Goal: Navigation & Orientation: Find specific page/section

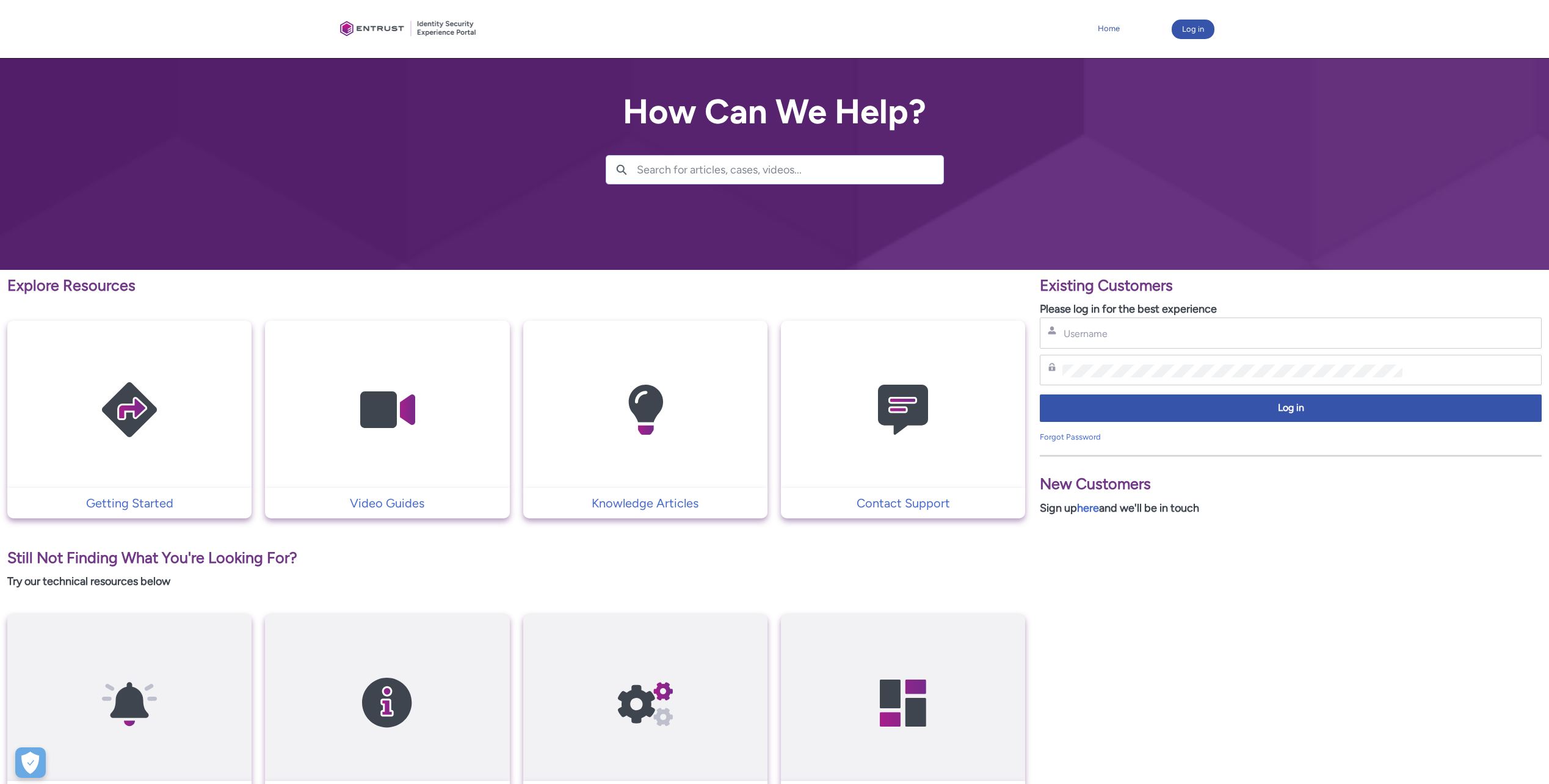
drag, startPoint x: 1097, startPoint y: 17, endPoint x: 1113, endPoint y: 29, distance: 20.0
click at [1097, 18] on div "Home More Log in" at bounding box center [774, 29] width 880 height 58
click at [1113, 29] on link "Home" at bounding box center [1109, 28] width 28 height 18
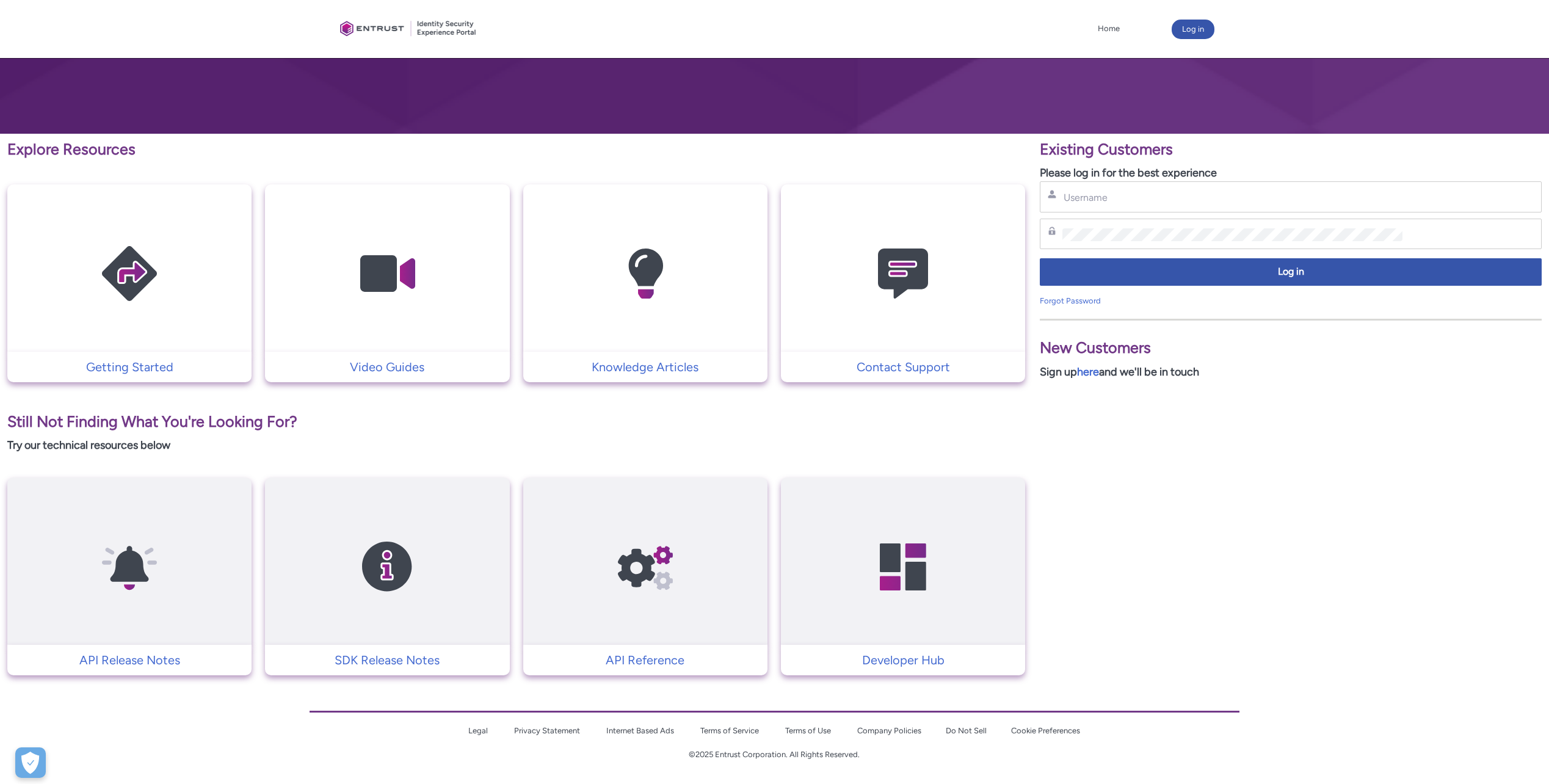
click at [964, 732] on link "Do Not Sell" at bounding box center [966, 731] width 40 height 10
click at [963, 729] on link "Do Not Sell" at bounding box center [966, 731] width 40 height 10
click at [964, 731] on link "Do Not Sell" at bounding box center [966, 731] width 40 height 10
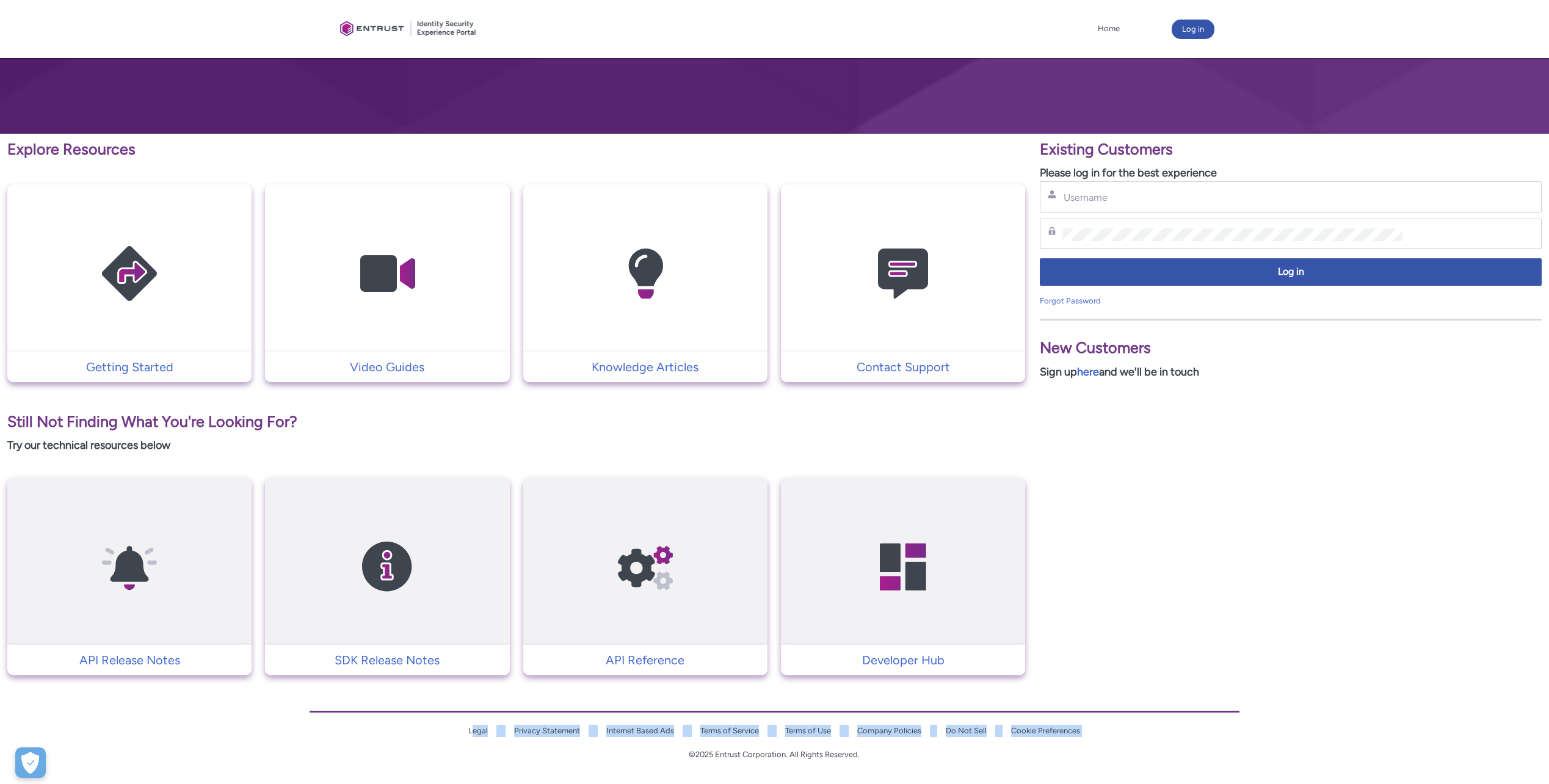
click at [964, 731] on link "Do Not Sell" at bounding box center [966, 731] width 40 height 10
drag, startPoint x: 964, startPoint y: 731, endPoint x: 966, endPoint y: 751, distance: 20.1
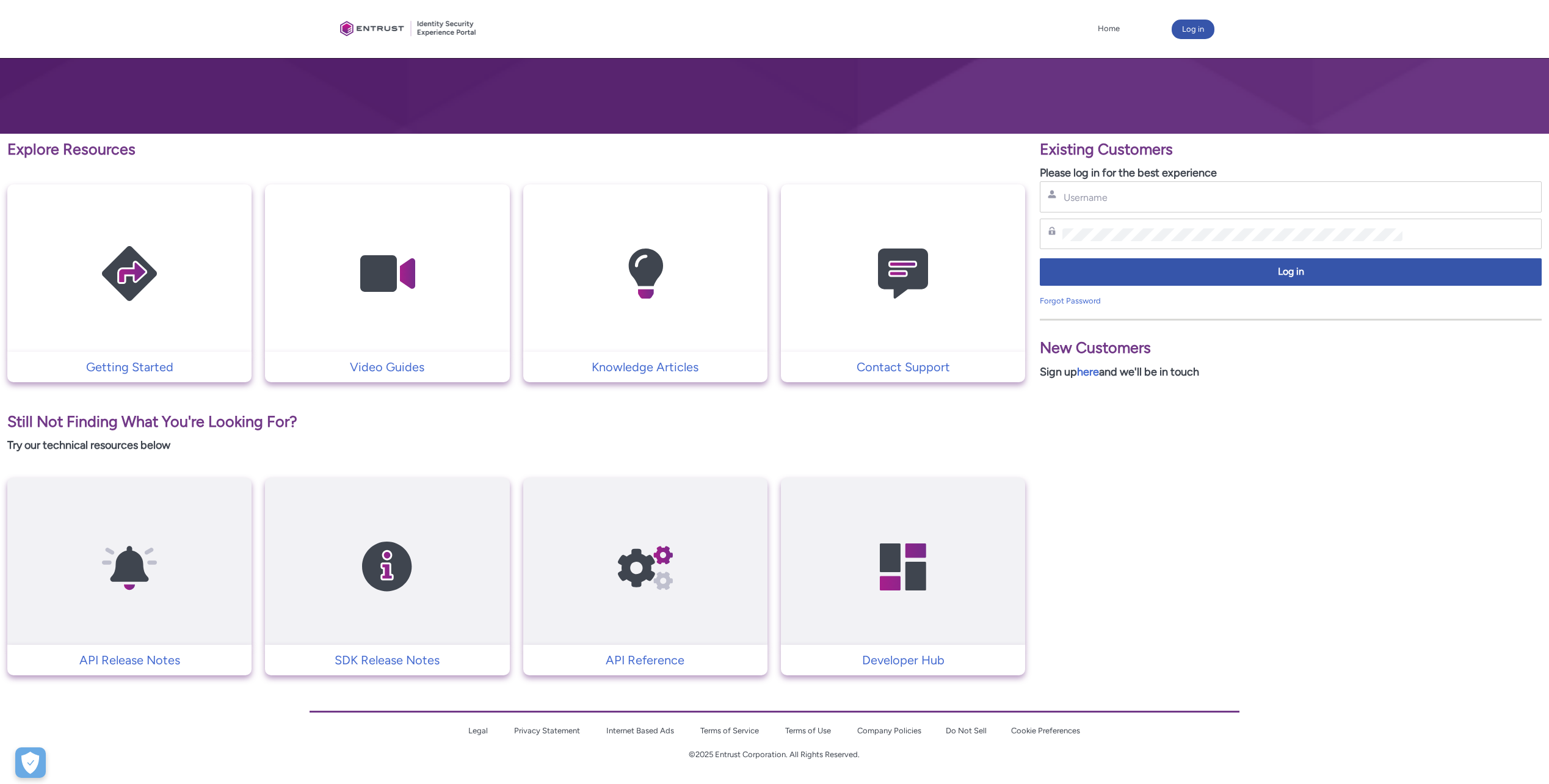
click at [966, 751] on p "©2025 Entrust Corporation. All Rights Reserved." at bounding box center [774, 754] width 930 height 13
click at [966, 737] on div "Legal Privacy Statement Internet Based Ads Terms of Service Terms of Use Compan…" at bounding box center [774, 729] width 930 height 38
drag, startPoint x: 966, startPoint y: 737, endPoint x: 965, endPoint y: 728, distance: 9.1
click at [965, 728] on link "Do Not Sell" at bounding box center [966, 731] width 40 height 10
click at [960, 731] on link "Do Not Sell" at bounding box center [966, 731] width 40 height 10
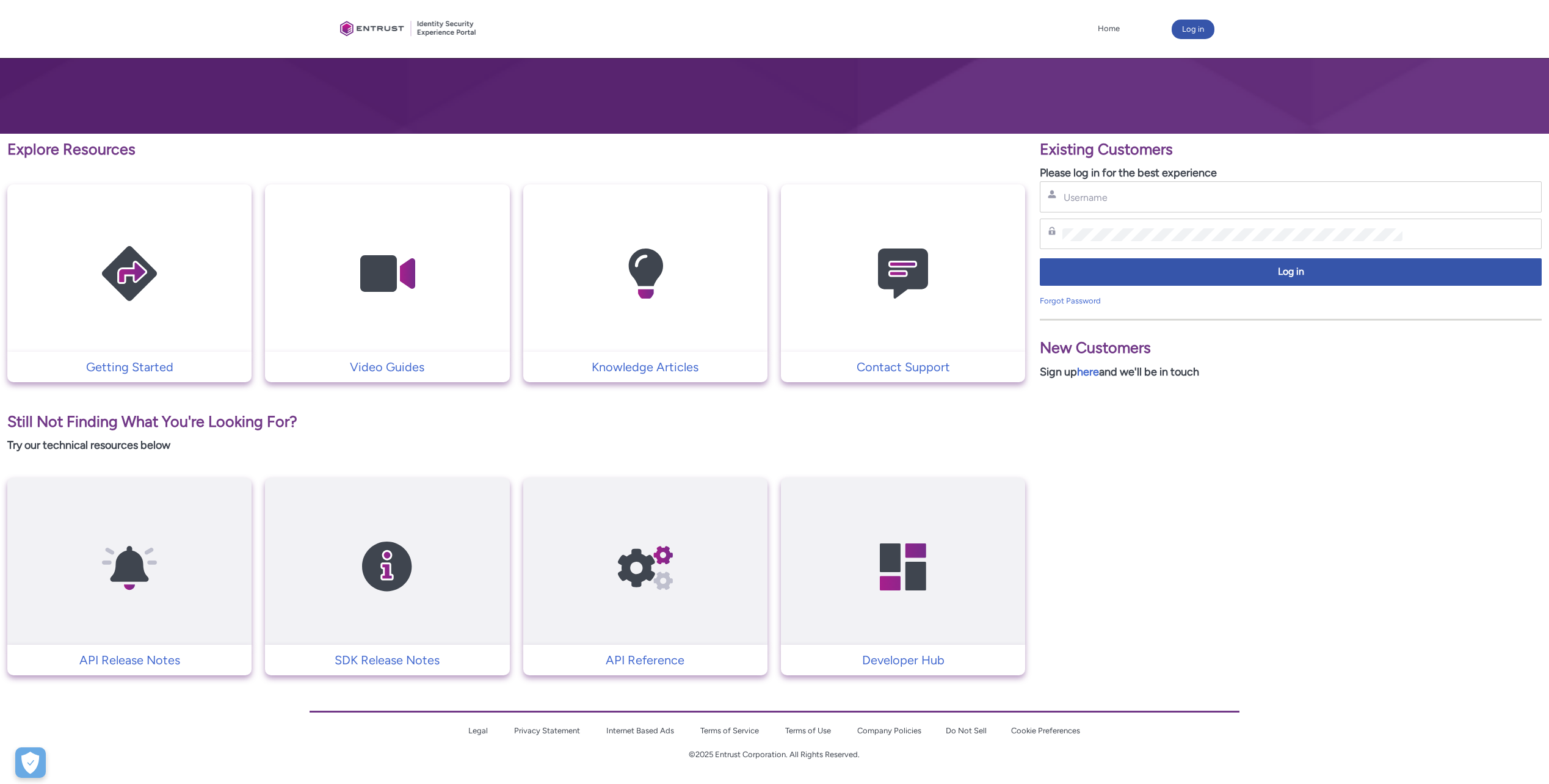
click at [906, 732] on link "Company Policies" at bounding box center [889, 731] width 65 height 10
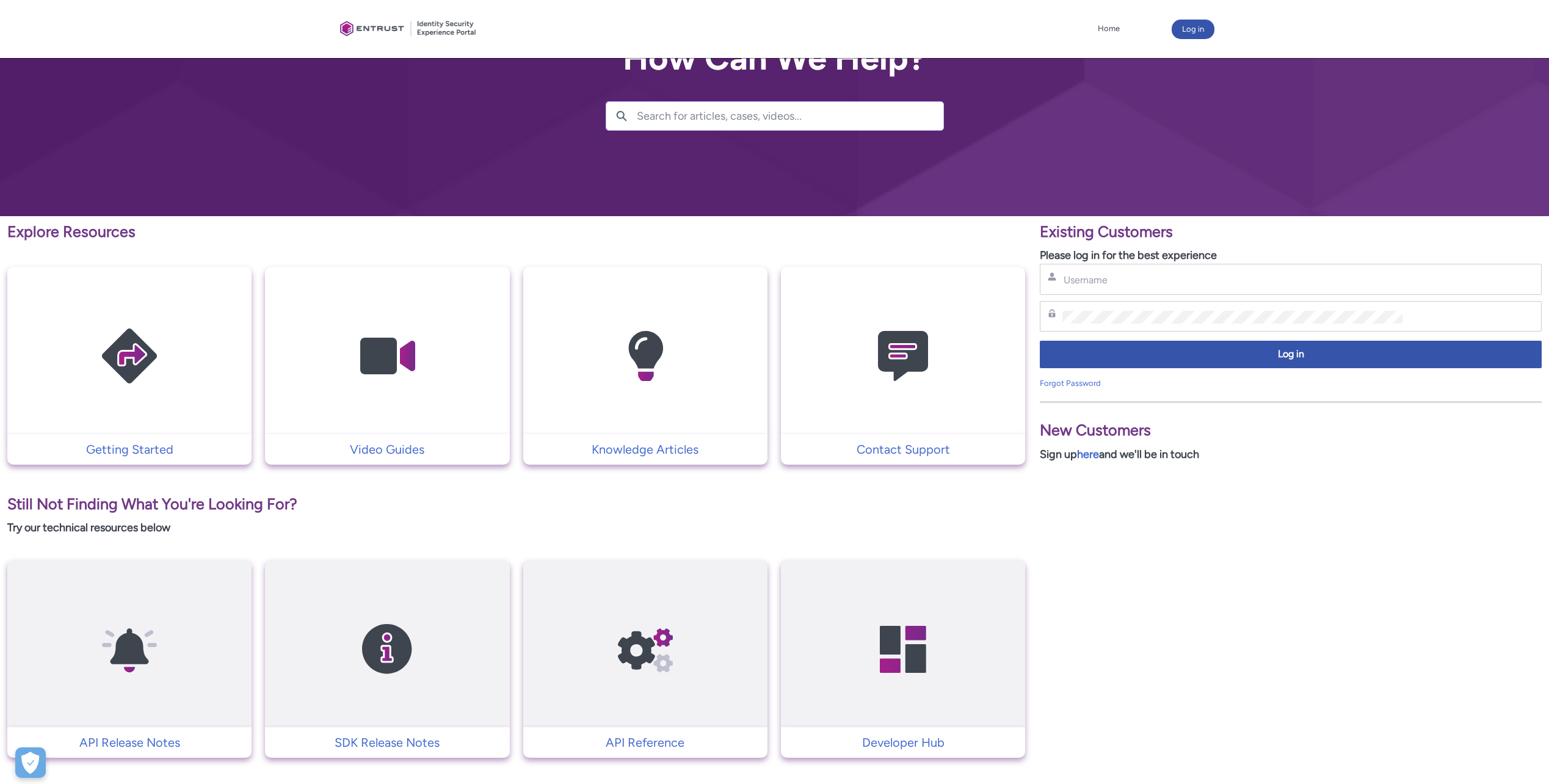
scroll to position [136, 0]
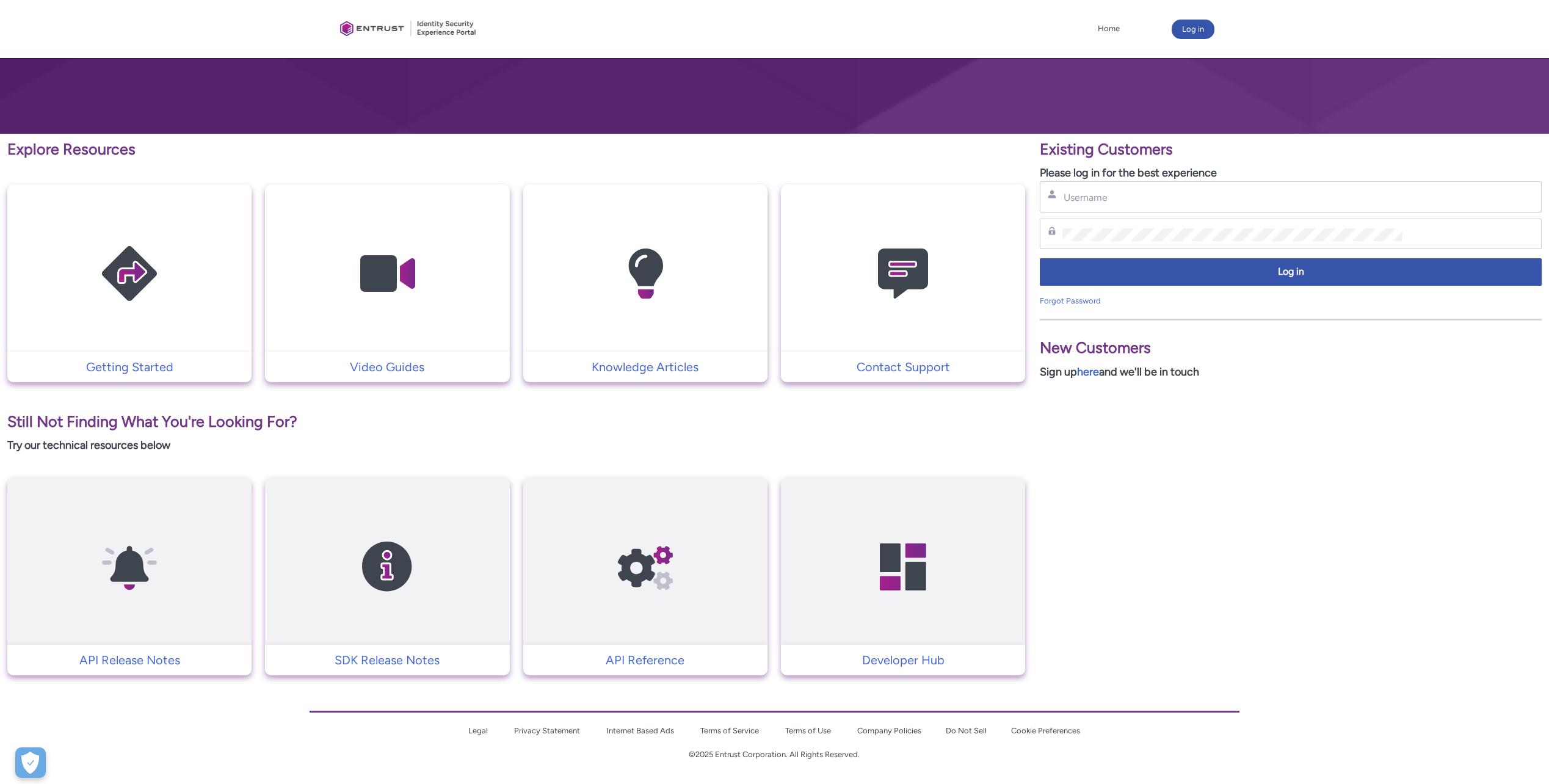
click at [715, 740] on div "Legal Privacy Statement Internet Based Ads Terms of Service Terms of Use Compan…" at bounding box center [774, 729] width 930 height 38
click at [810, 733] on link "Terms of Use" at bounding box center [808, 731] width 46 height 10
